Goal: Transaction & Acquisition: Purchase product/service

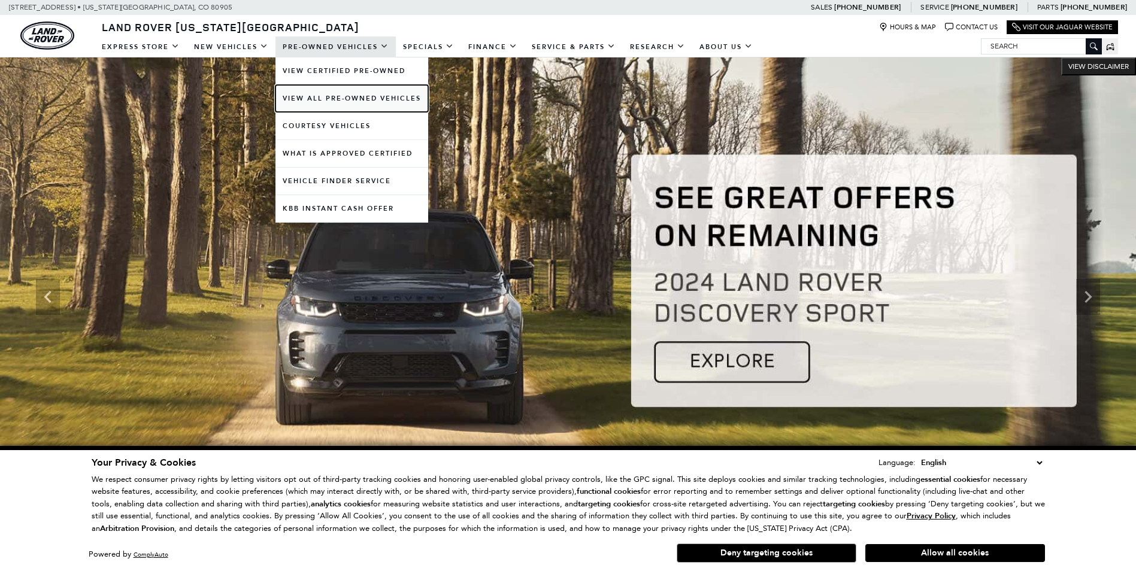
click at [322, 98] on link "View All Pre-Owned Vehicles" at bounding box center [351, 98] width 153 height 27
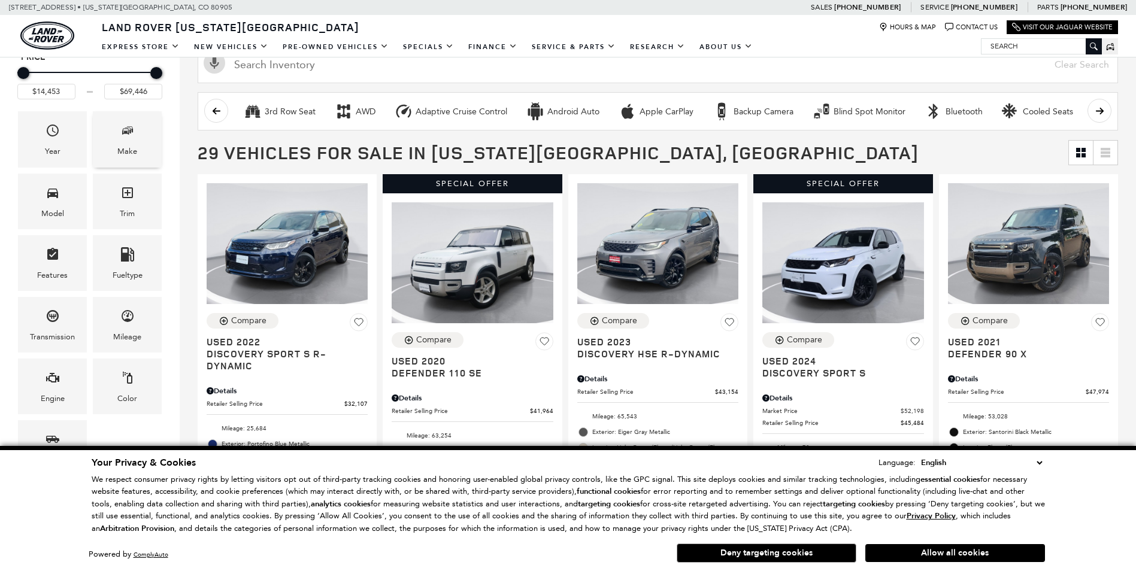
click at [127, 138] on span "Make" at bounding box center [127, 132] width 14 height 25
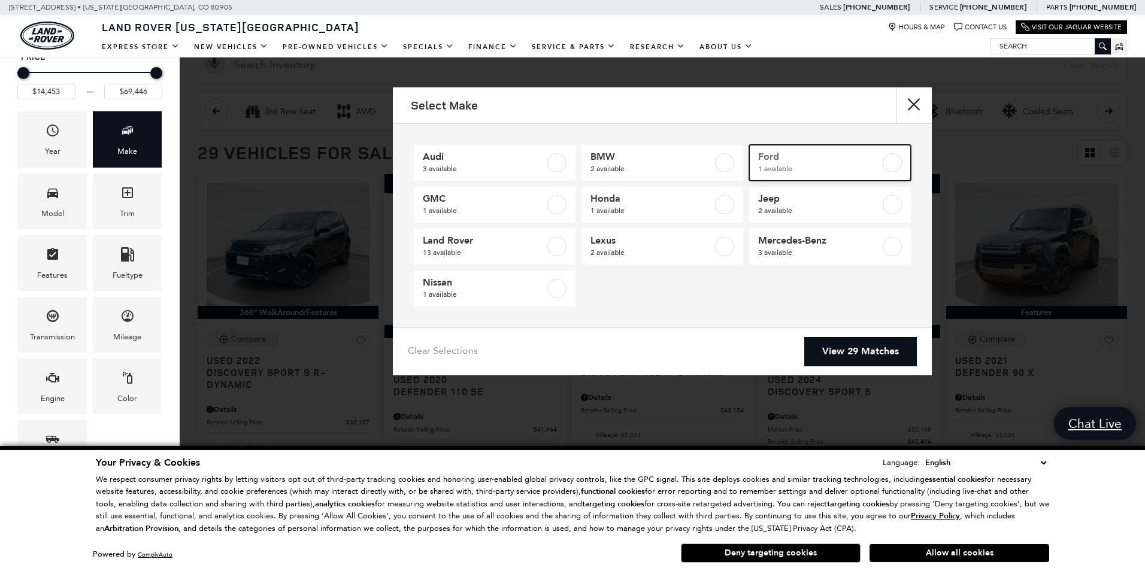
click at [793, 159] on span "Ford" at bounding box center [819, 157] width 122 height 12
type input "$27,518"
checkbox input "true"
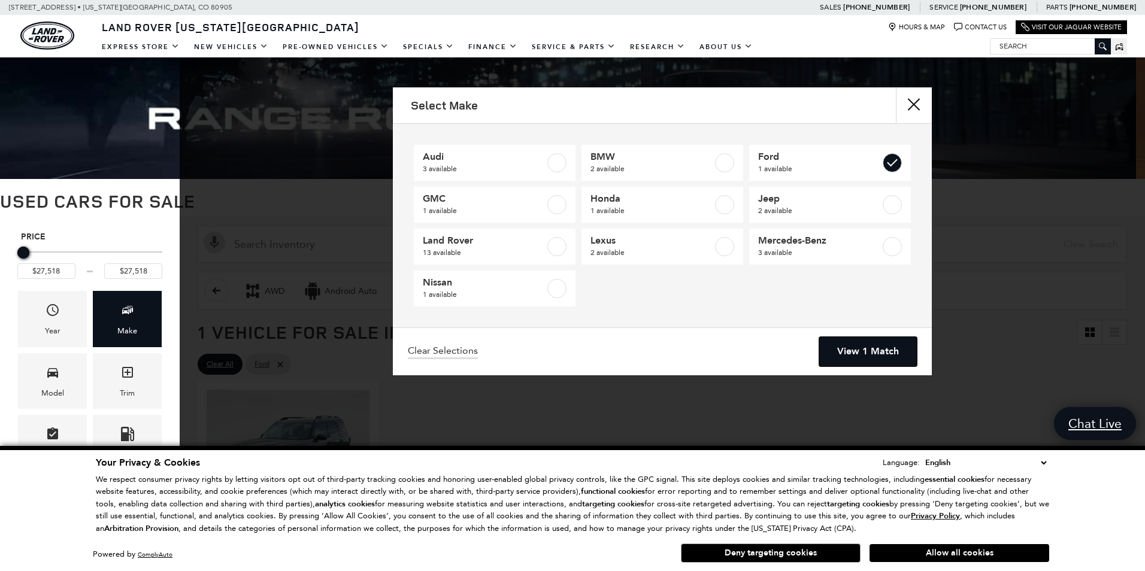
click at [850, 342] on link "View 1 Match" at bounding box center [868, 351] width 98 height 29
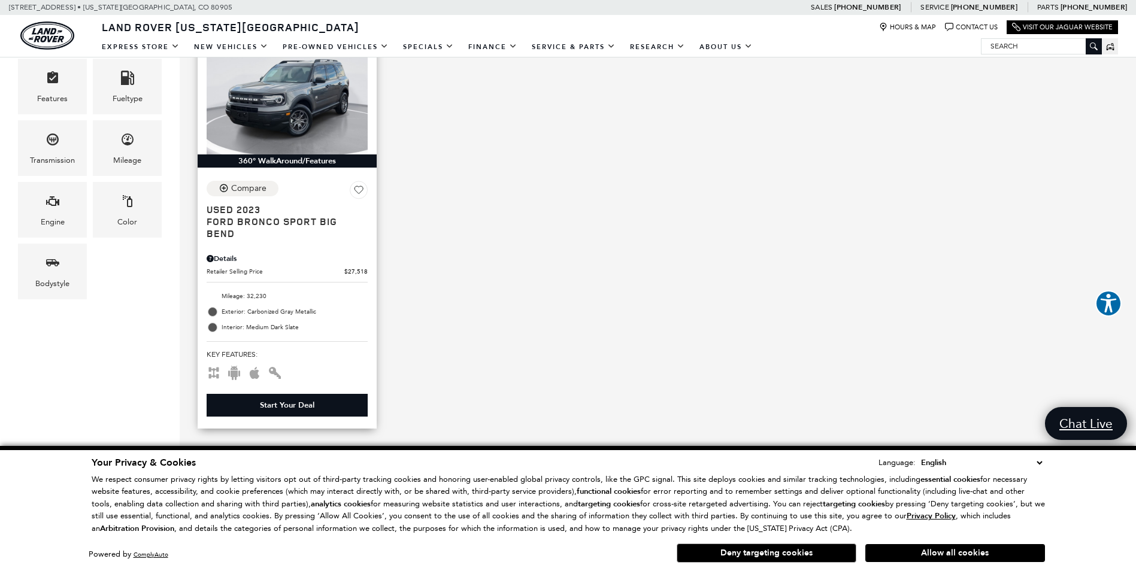
scroll to position [239, 0]
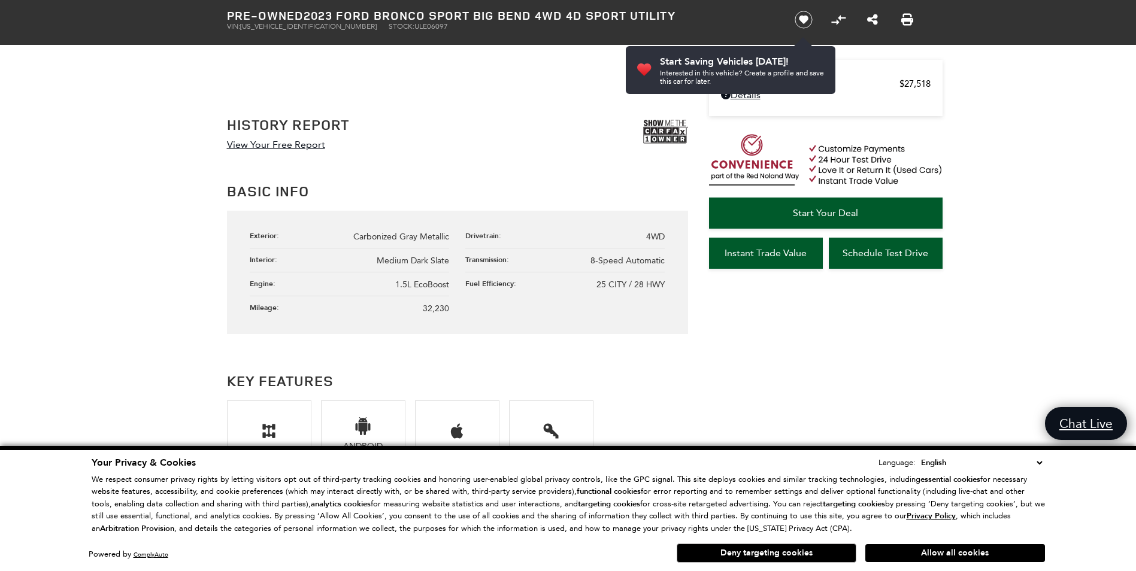
scroll to position [299, 0]
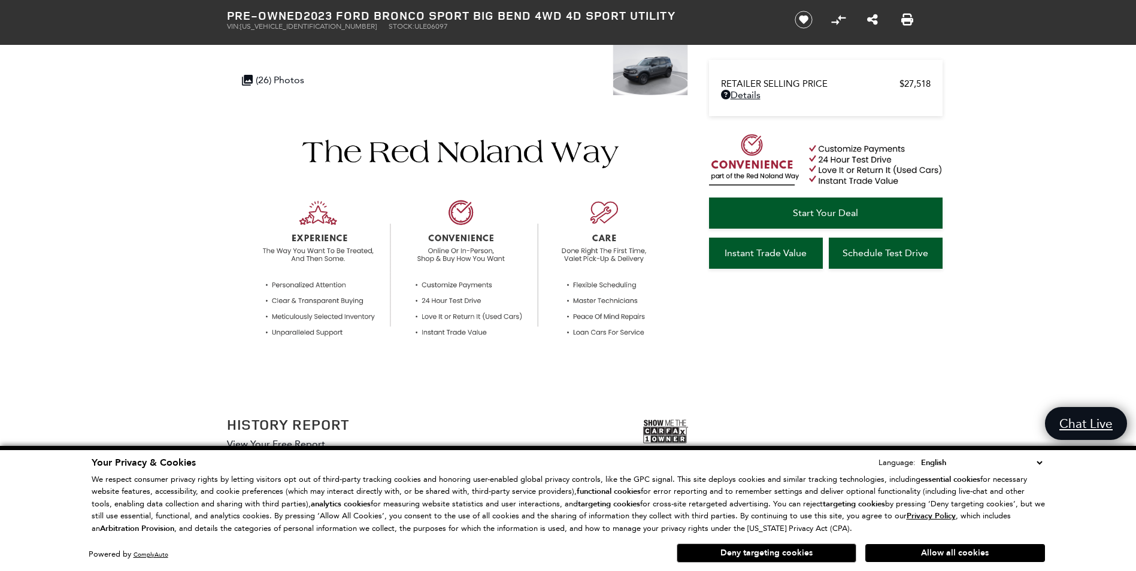
click at [284, 30] on span "3FMCR9B60PRE06097" at bounding box center [308, 26] width 137 height 8
copy span "3FMCR9B60PRE06097"
